Goal: Task Accomplishment & Management: Manage account settings

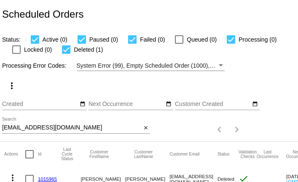
click at [53, 130] on input "conniecurry@hotmail.com" at bounding box center [71, 128] width 139 height 7
paste input "rosierose22@live"
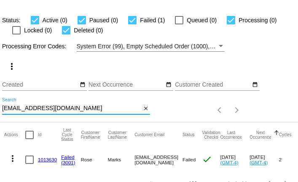
scroll to position [32, 0]
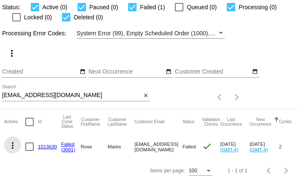
click at [10, 144] on mat-icon "more_vert" at bounding box center [13, 146] width 10 height 10
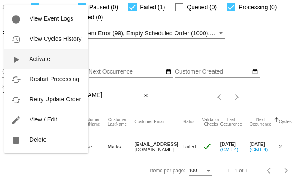
click at [37, 58] on span "Activate" at bounding box center [39, 59] width 21 height 7
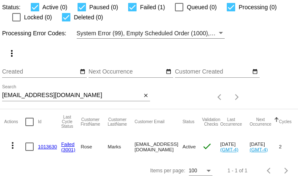
click at [15, 141] on mat-icon "more_vert" at bounding box center [13, 146] width 10 height 10
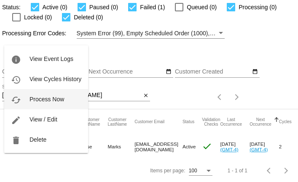
click at [29, 104] on button "cached Process Now" at bounding box center [46, 99] width 84 height 20
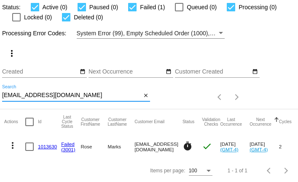
click at [109, 94] on input "rosierose22@live.com" at bounding box center [71, 95] width 139 height 7
paste input "macpac.1@m"
type input "macpac.1@me.com"
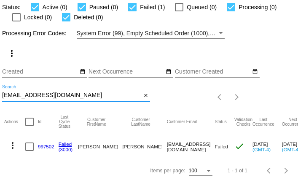
click at [76, 98] on input "macpac.1@me.com" at bounding box center [71, 95] width 139 height 7
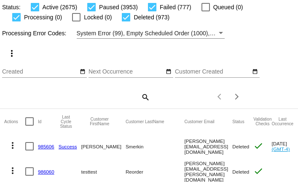
click at [146, 96] on mat-icon "search" at bounding box center [145, 97] width 10 height 13
click at [122, 96] on input "Search" at bounding box center [76, 95] width 148 height 7
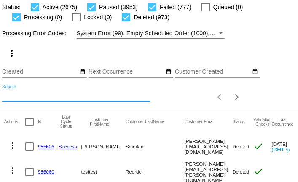
paste input "macpac.1@me.com"
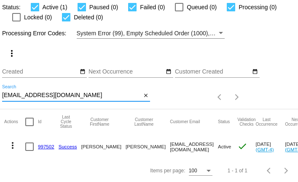
type input "macpac.1@me.com"
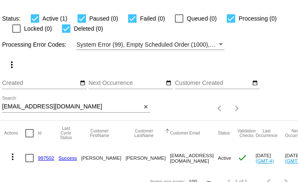
scroll to position [32, 0]
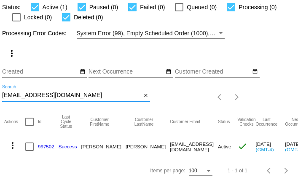
click at [77, 97] on input "[EMAIL_ADDRESS][DOMAIN_NAME]" at bounding box center [71, 95] width 139 height 7
click at [77, 97] on input "macpac.1@me.com" at bounding box center [71, 95] width 139 height 7
paste input "jbtracy@msn"
type input "jbtracy@msn.com"
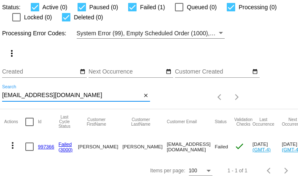
click at [12, 143] on mat-icon "more_vert" at bounding box center [13, 146] width 10 height 10
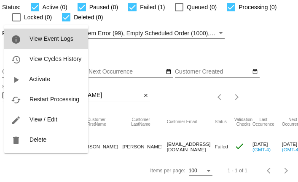
click at [40, 41] on span "View Event Logs" at bounding box center [51, 38] width 44 height 7
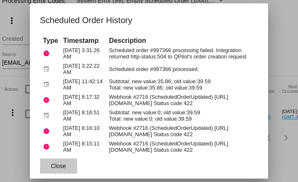
click at [59, 167] on span "Close" at bounding box center [58, 166] width 15 height 7
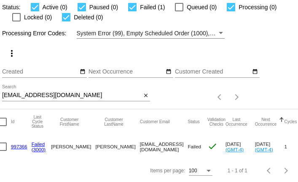
scroll to position [0, 0]
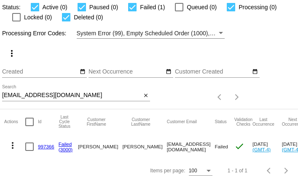
click at [45, 148] on link "997366" at bounding box center [46, 146] width 16 height 5
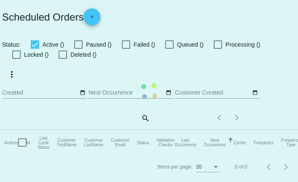
checkbox input "true"
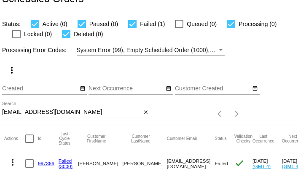
scroll to position [32, 0]
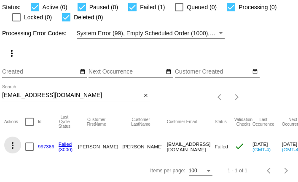
click at [14, 144] on mat-icon "more_vert" at bounding box center [13, 146] width 10 height 10
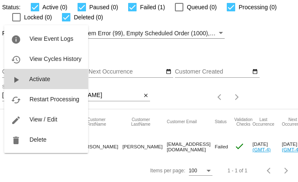
click at [37, 84] on button "play_arrow Activate" at bounding box center [46, 79] width 84 height 20
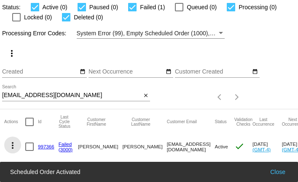
click at [15, 147] on mat-icon "more_vert" at bounding box center [13, 146] width 10 height 10
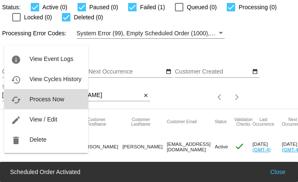
click at [45, 99] on span "Process Now" at bounding box center [46, 99] width 35 height 7
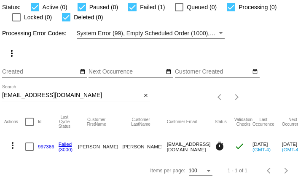
click at [80, 101] on div "jbtracy@msn.com Search close" at bounding box center [76, 97] width 148 height 24
click at [80, 93] on input "[EMAIL_ADDRESS][DOMAIN_NAME]" at bounding box center [71, 95] width 139 height 7
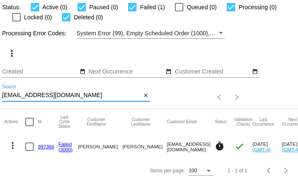
click at [80, 93] on input "[EMAIL_ADDRESS][DOMAIN_NAME]" at bounding box center [71, 95] width 139 height 7
paste input "macpac.1@me"
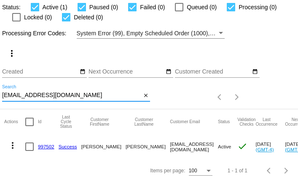
click at [20, 96] on input "[EMAIL_ADDRESS][DOMAIN_NAME]" at bounding box center [71, 95] width 139 height 7
paste input "rosierose22@liv"
type input "[EMAIL_ADDRESS][DOMAIN_NAME]"
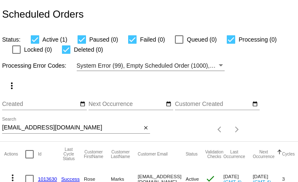
click at [99, 130] on input "rosierose22@live.com" at bounding box center [71, 128] width 139 height 7
paste input "dianeselby25@gmail"
type input "[EMAIL_ADDRESS][DOMAIN_NAME]"
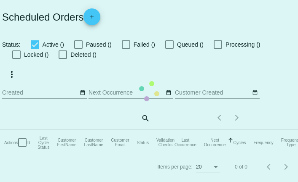
checkbox input "true"
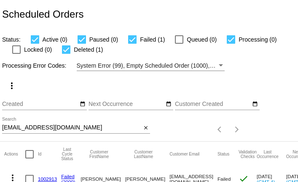
click at [121, 128] on input "[EMAIL_ADDRESS][DOMAIN_NAME]" at bounding box center [71, 128] width 139 height 7
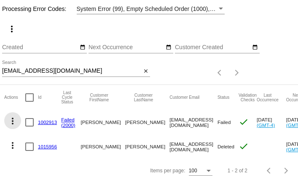
click at [13, 123] on mat-icon "more_vert" at bounding box center [13, 121] width 10 height 10
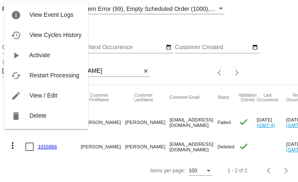
click at [77, 162] on div at bounding box center [149, 91] width 298 height 182
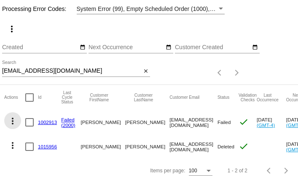
click at [13, 122] on mat-icon "more_vert" at bounding box center [13, 121] width 10 height 10
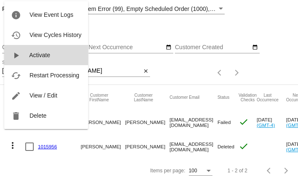
click at [42, 53] on span "Activate" at bounding box center [39, 55] width 21 height 7
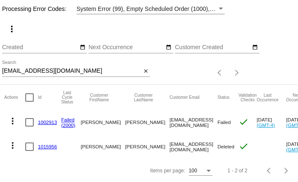
click at [14, 122] on mat-icon "more_vert" at bounding box center [13, 121] width 10 height 10
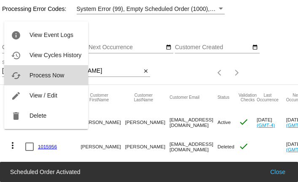
click at [35, 75] on span "Process Now" at bounding box center [46, 75] width 35 height 7
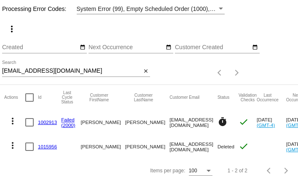
click at [14, 121] on mat-icon "more_vert" at bounding box center [13, 121] width 10 height 10
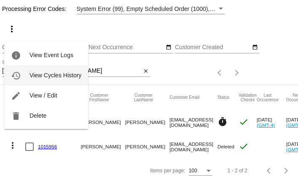
click at [37, 76] on span "View Cycles History" at bounding box center [55, 75] width 52 height 7
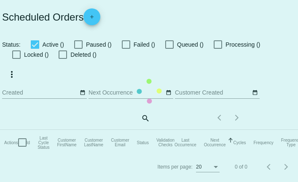
checkbox input "true"
